Goal: Information Seeking & Learning: Learn about a topic

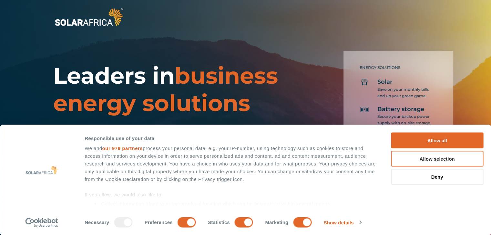
click at [445, 160] on button "Allow selection" at bounding box center [437, 159] width 92 height 16
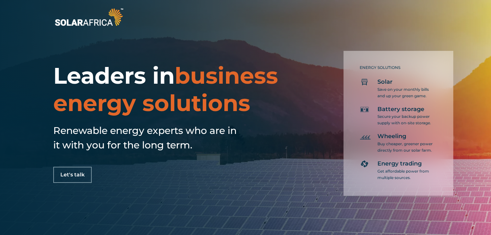
click at [285, 76] on h1 "Leaders in business energy solutions" at bounding box center [170, 89] width 234 height 55
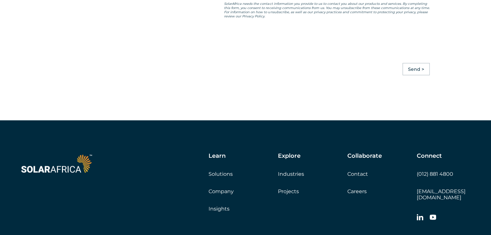
scroll to position [1806, 0]
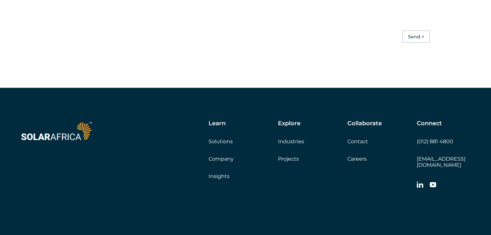
drag, startPoint x: 362, startPoint y: 163, endPoint x: 365, endPoint y: 162, distance: 3.4
click at [362, 162] on link "Careers" at bounding box center [356, 159] width 19 height 6
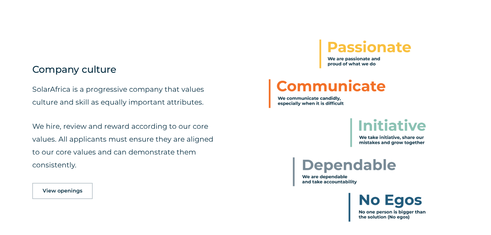
scroll to position [290, 0]
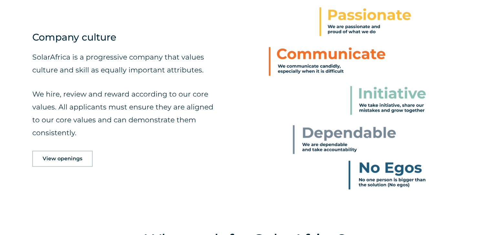
click at [64, 159] on span "View openings" at bounding box center [63, 158] width 40 height 5
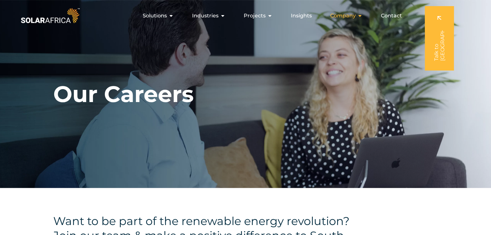
click at [359, 16] on icon "Menu" at bounding box center [359, 15] width 5 height 5
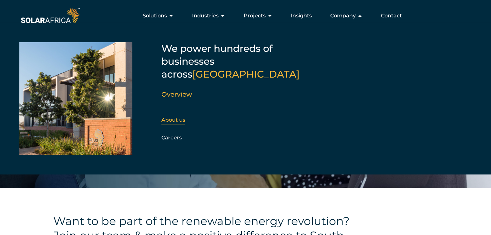
click at [170, 117] on link "About us" at bounding box center [173, 120] width 24 height 6
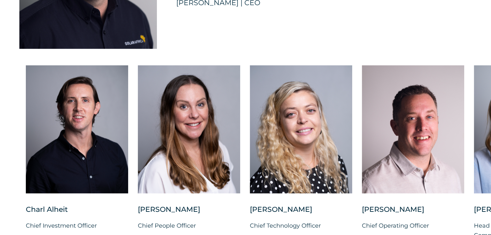
scroll to position [1613, 0]
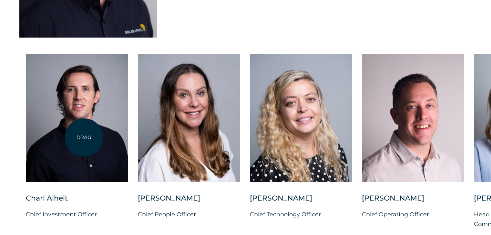
click at [84, 137] on div at bounding box center [77, 118] width 102 height 128
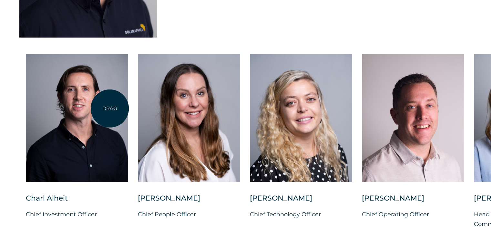
scroll to position [1645, 0]
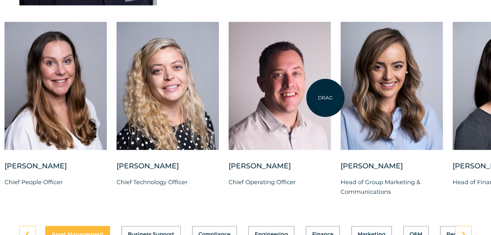
drag, startPoint x: 458, startPoint y: 95, endPoint x: 325, endPoint y: 98, distance: 133.3
click at [325, 98] on div at bounding box center [279, 86] width 102 height 128
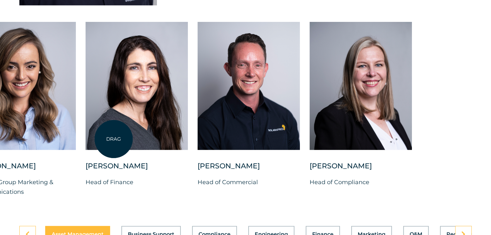
drag, startPoint x: 371, startPoint y: 140, endPoint x: 304, endPoint y: 125, distance: 68.6
click at [125, 140] on div at bounding box center [136, 86] width 102 height 128
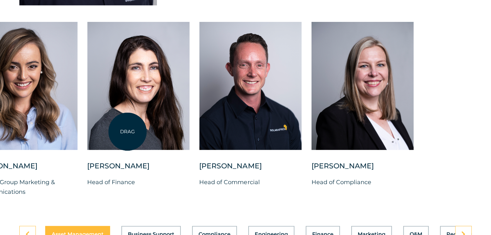
drag, startPoint x: 380, startPoint y: 125, endPoint x: 129, endPoint y: 130, distance: 251.0
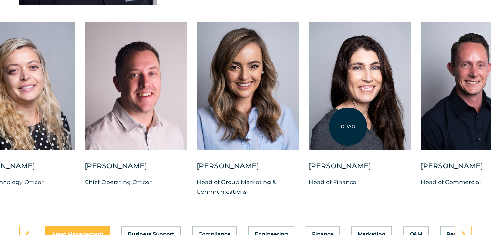
drag, startPoint x: 149, startPoint y: 124, endPoint x: 348, endPoint y: 127, distance: 198.4
click at [348, 127] on div at bounding box center [359, 86] width 102 height 128
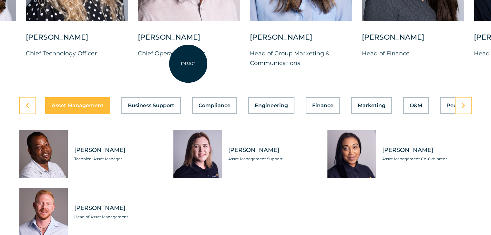
scroll to position [1839, 0]
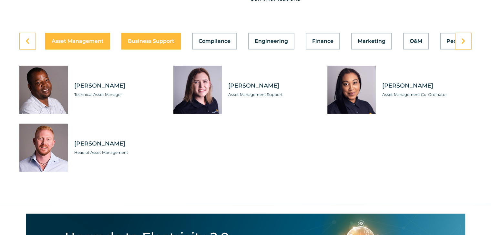
click at [167, 37] on div "Asset Management Business Support Compliance Engineering Finance Marketing O&M …" at bounding box center [245, 41] width 452 height 17
click at [147, 33] on div "Asset Management Business Support Compliance Engineering Finance Marketing O&M …" at bounding box center [245, 41] width 452 height 17
click at [157, 37] on div "Asset Management Business Support Compliance Engineering Finance Marketing O&M …" at bounding box center [245, 41] width 452 height 17
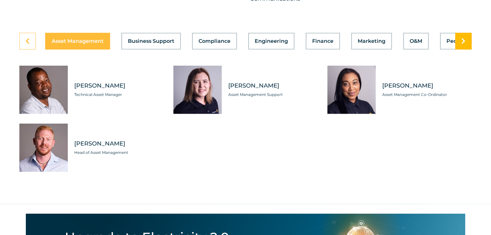
click at [467, 33] on link at bounding box center [463, 41] width 16 height 17
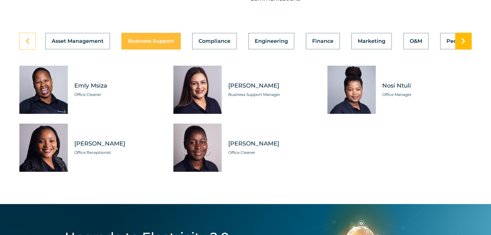
click at [467, 33] on link at bounding box center [463, 41] width 16 height 17
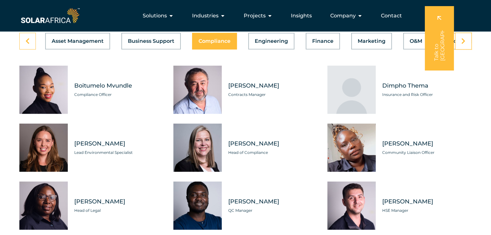
scroll to position [1806, 0]
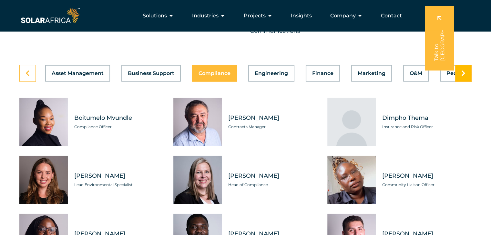
click at [466, 70] on link at bounding box center [463, 73] width 16 height 17
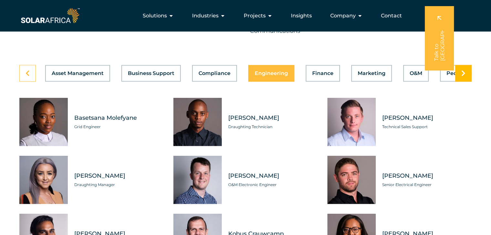
click at [463, 70] on icon at bounding box center [463, 73] width 4 height 6
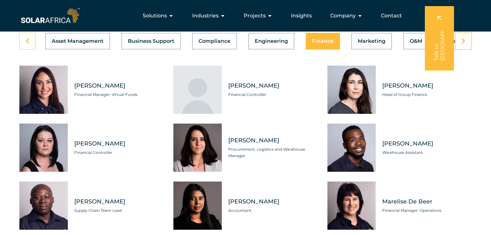
scroll to position [1774, 0]
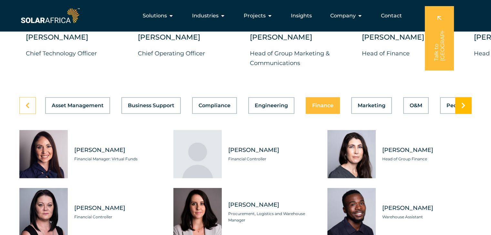
click at [458, 99] on link at bounding box center [463, 105] width 16 height 17
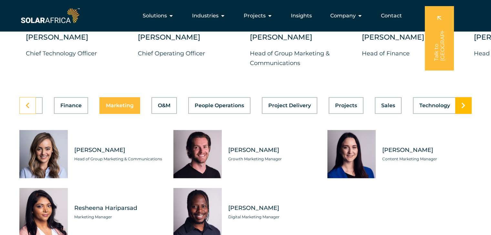
scroll to position [0, 258]
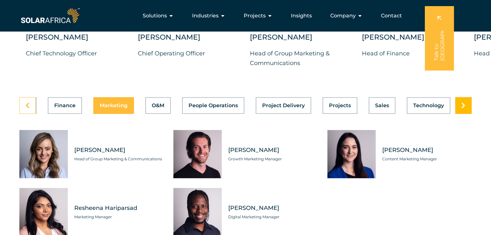
click at [461, 101] on link at bounding box center [463, 105] width 16 height 17
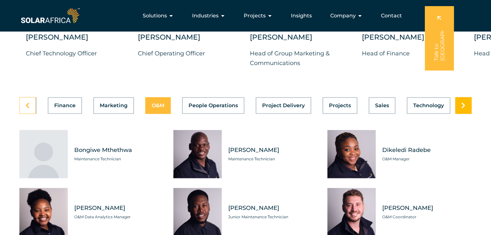
click at [461, 103] on icon at bounding box center [463, 106] width 4 height 6
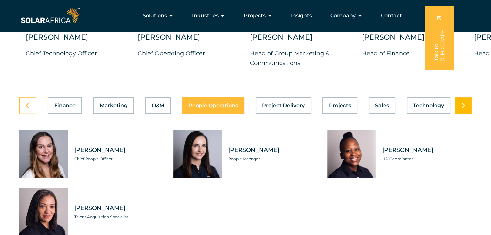
click at [461, 103] on icon at bounding box center [463, 106] width 4 height 6
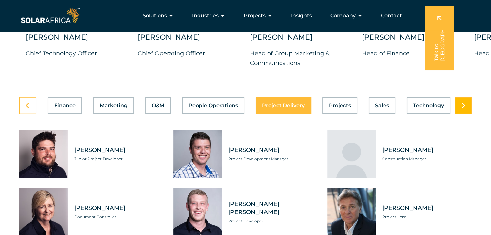
click at [461, 103] on icon at bounding box center [463, 106] width 4 height 6
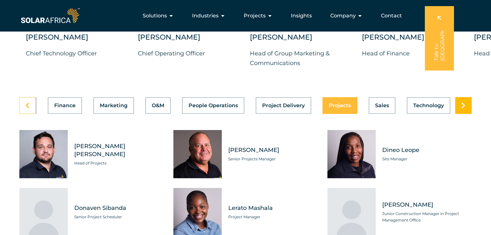
click at [461, 103] on icon at bounding box center [463, 106] width 4 height 6
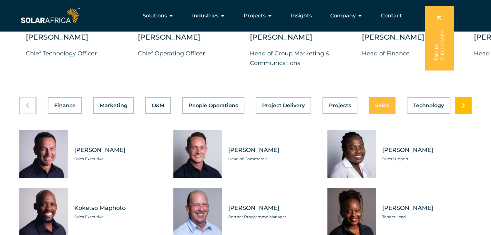
click at [461, 103] on icon at bounding box center [463, 106] width 4 height 6
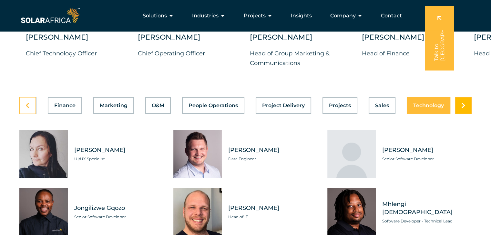
click at [461, 103] on icon at bounding box center [463, 106] width 4 height 6
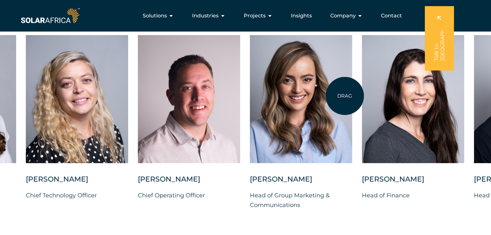
scroll to position [1613, 0]
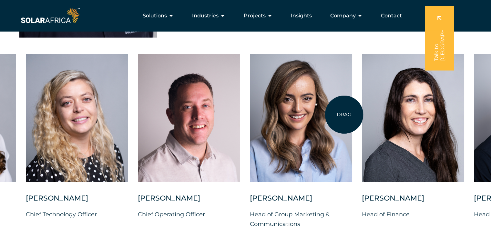
drag, startPoint x: 481, startPoint y: 109, endPoint x: 372, endPoint y: 111, distance: 109.4
click at [343, 115] on div "Charl Alheit Chief Investment Officer Candice Seggie Chief People Officer Suné …" at bounding box center [249, 146] width 947 height 185
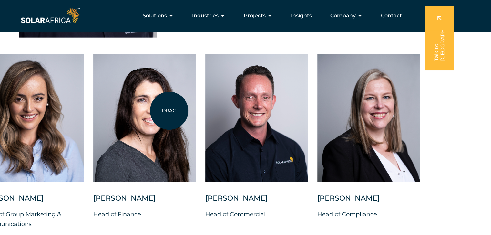
drag, startPoint x: 431, startPoint y: 115, endPoint x: 177, endPoint y: 108, distance: 253.6
click at [169, 111] on div at bounding box center [144, 118] width 102 height 128
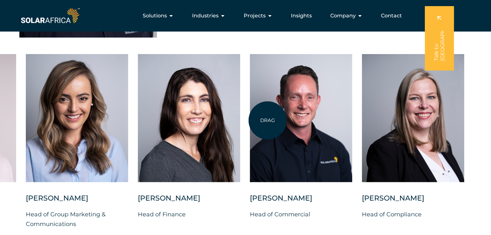
drag, startPoint x: 174, startPoint y: 117, endPoint x: 275, endPoint y: 122, distance: 101.4
click at [275, 122] on div "Charl Alheit Chief Investment Officer Candice Seggie Chief People Officer Suné …" at bounding box center [25, 146] width 947 height 185
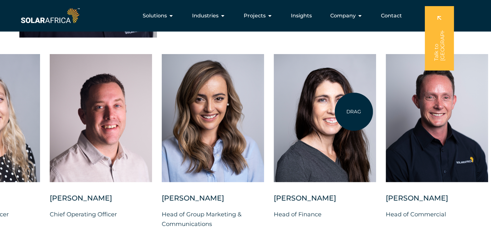
drag, startPoint x: 218, startPoint y: 110, endPoint x: 354, endPoint y: 112, distance: 135.5
click at [354, 112] on div at bounding box center [325, 118] width 102 height 128
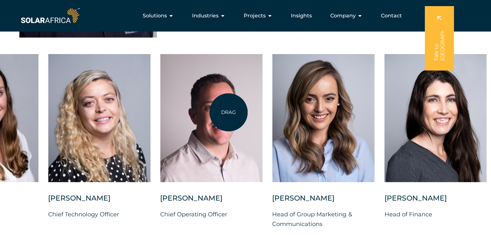
drag, startPoint x: 204, startPoint y: 113, endPoint x: 292, endPoint y: 112, distance: 87.7
click at [262, 112] on div at bounding box center [211, 118] width 102 height 128
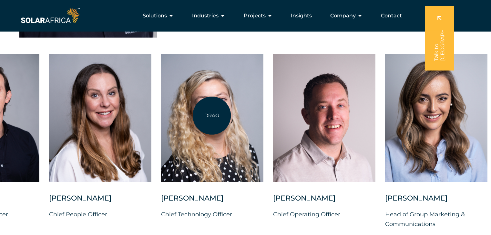
drag, startPoint x: 178, startPoint y: 117, endPoint x: 247, endPoint y: 114, distance: 69.4
click at [247, 114] on div at bounding box center [212, 118] width 102 height 128
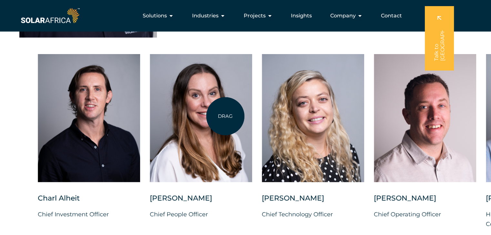
drag, startPoint x: 165, startPoint y: 117, endPoint x: 225, endPoint y: 116, distance: 60.0
click at [225, 116] on div at bounding box center [201, 118] width 102 height 128
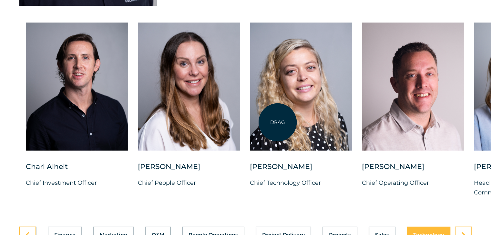
scroll to position [1645, 0]
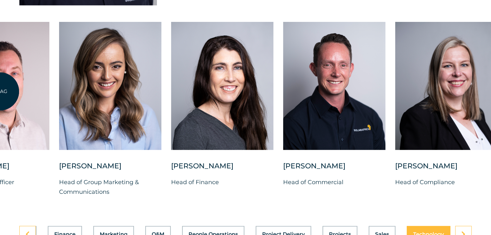
drag, startPoint x: 415, startPoint y: 112, endPoint x: 0, endPoint y: 92, distance: 415.0
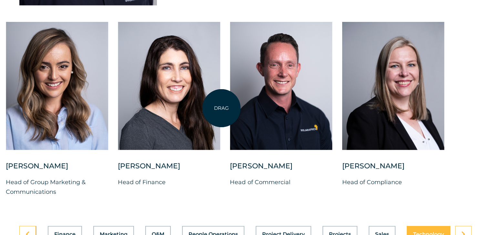
drag, startPoint x: 321, startPoint y: 107, endPoint x: 221, endPoint y: 108, distance: 99.4
click at [221, 108] on div "Charl Alheit Chief Investment Officer Candice Seggie Chief People Officer Suné …" at bounding box center [5, 114] width 947 height 185
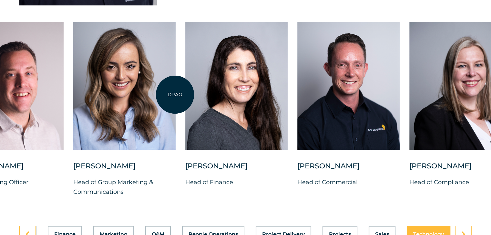
drag, startPoint x: 127, startPoint y: 88, endPoint x: 182, endPoint y: 96, distance: 54.8
click at [175, 96] on div at bounding box center [124, 86] width 102 height 128
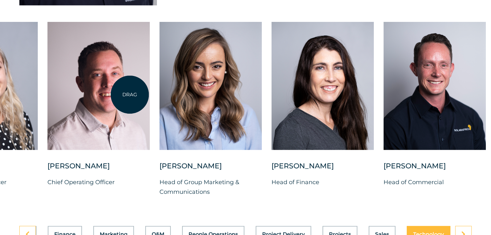
drag, startPoint x: 108, startPoint y: 95, endPoint x: 157, endPoint y: 98, distance: 48.5
click at [150, 98] on div at bounding box center [98, 86] width 102 height 128
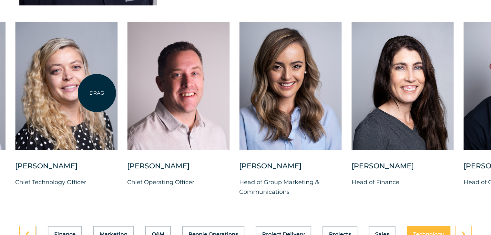
drag, startPoint x: 97, startPoint y: 93, endPoint x: 142, endPoint y: 99, distance: 45.8
click at [117, 99] on div at bounding box center [66, 86] width 102 height 128
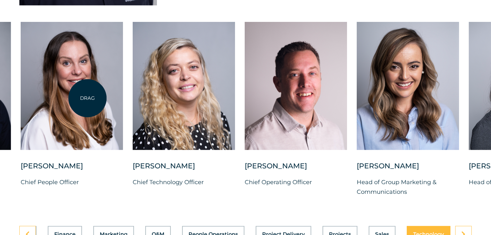
drag, startPoint x: 87, startPoint y: 98, endPoint x: 128, endPoint y: 101, distance: 40.7
click at [123, 101] on div at bounding box center [72, 86] width 102 height 128
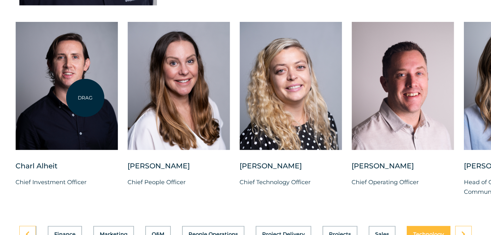
drag, startPoint x: 85, startPoint y: 98, endPoint x: 126, endPoint y: 102, distance: 41.4
click at [118, 101] on div at bounding box center [66, 86] width 102 height 128
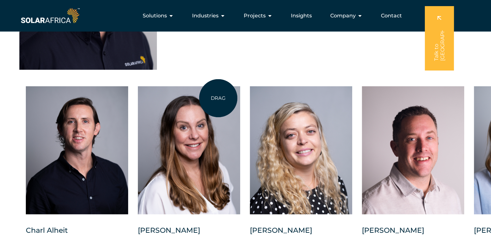
scroll to position [1548, 0]
